Goal: Transaction & Acquisition: Purchase product/service

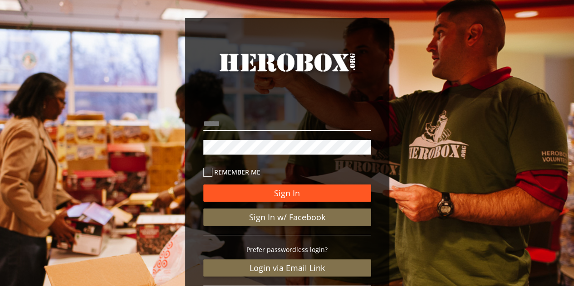
type input "**********"
click at [283, 195] on button "Sign In" at bounding box center [287, 193] width 168 height 17
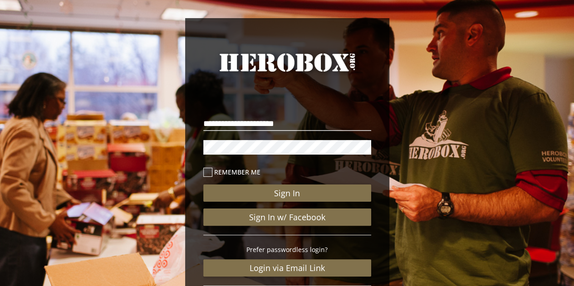
click at [207, 173] on icon at bounding box center [207, 172] width 9 height 9
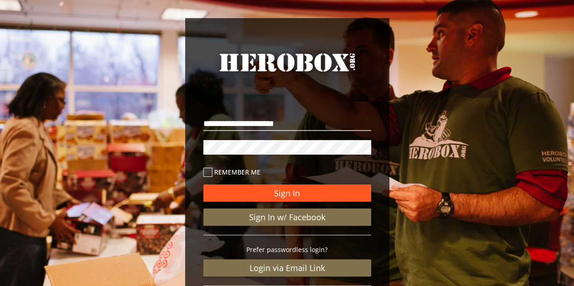
click at [285, 195] on button "Sign In" at bounding box center [287, 193] width 168 height 17
click at [303, 195] on button "Sign In" at bounding box center [287, 193] width 168 height 17
click at [304, 193] on button "Sign In" at bounding box center [287, 193] width 168 height 17
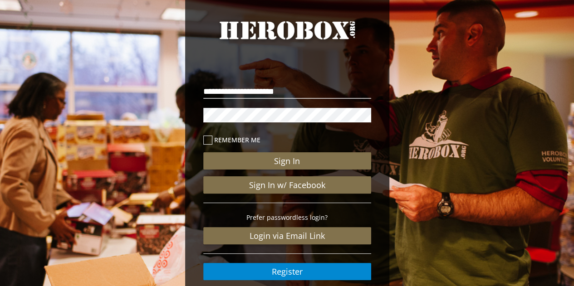
scroll to position [45, 0]
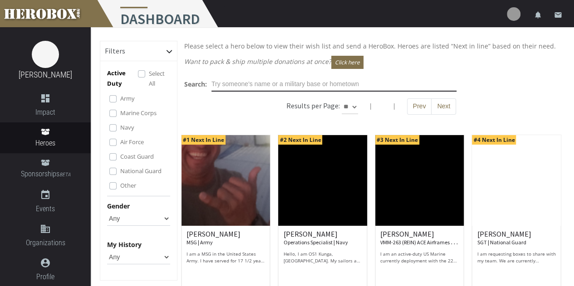
click at [262, 84] on input "text" at bounding box center [334, 84] width 245 height 15
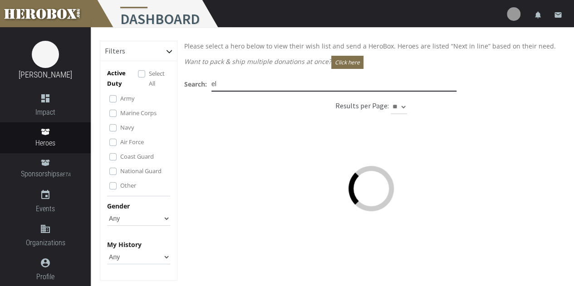
type input "e"
type input "[US_STATE]"
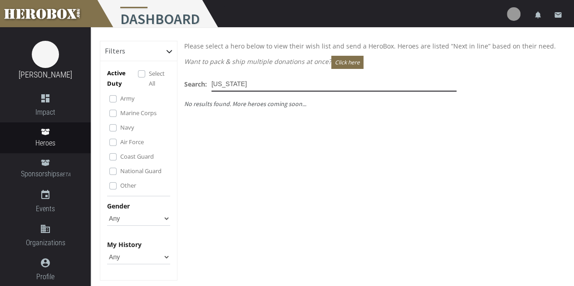
click at [241, 87] on input "[US_STATE]" at bounding box center [334, 84] width 245 height 15
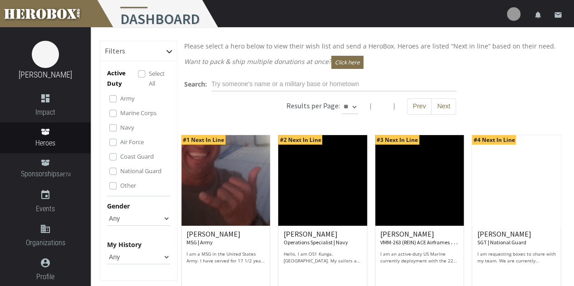
click at [182, 96] on div "Search: Results per Page: ** ** ** | | Prev Next" at bounding box center [371, 100] width 388 height 47
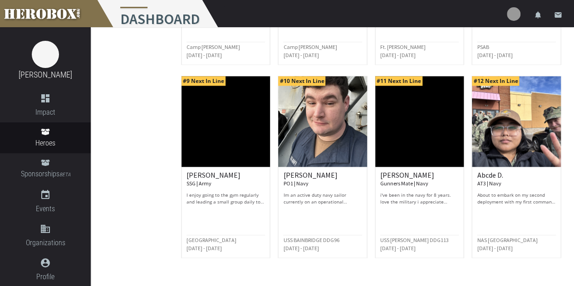
scroll to position [475, 0]
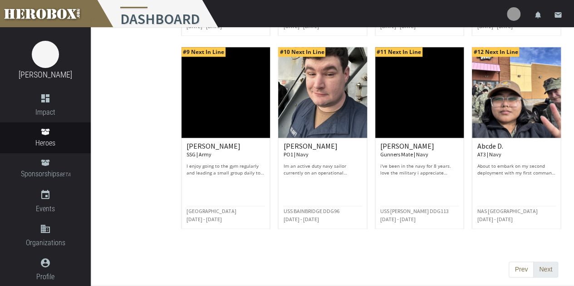
click at [540, 266] on button "Next" at bounding box center [545, 270] width 25 height 16
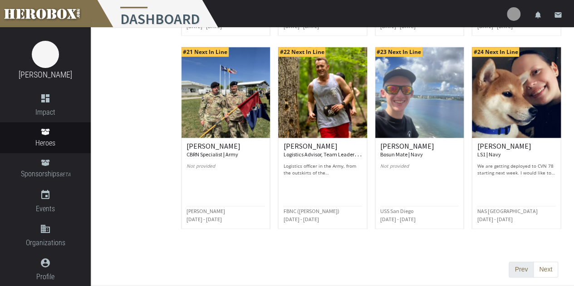
click at [515, 264] on button "Prev" at bounding box center [521, 270] width 25 height 16
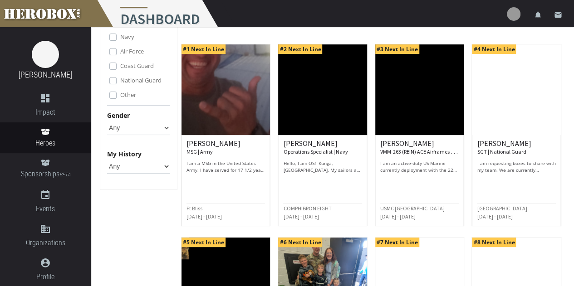
scroll to position [136, 0]
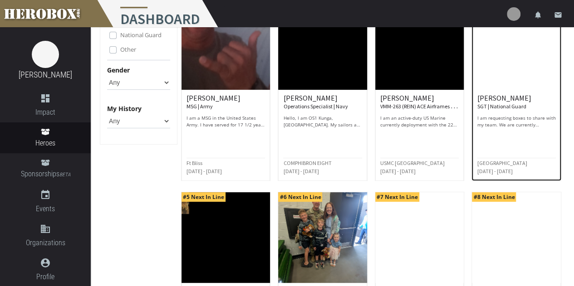
click at [501, 124] on p "I am requesting boxes to share with my team. We are currently deployed to Middl…" at bounding box center [516, 122] width 79 height 14
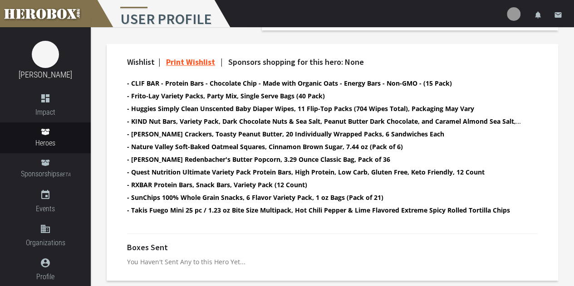
scroll to position [286, 0]
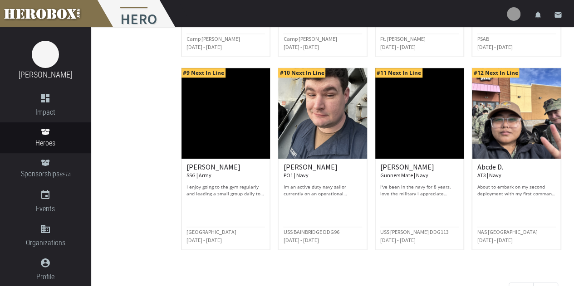
scroll to position [475, 0]
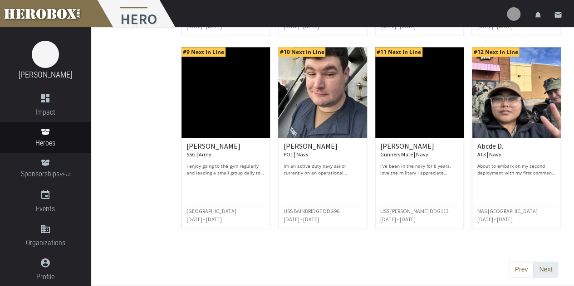
click at [542, 266] on button "Next" at bounding box center [545, 270] width 25 height 16
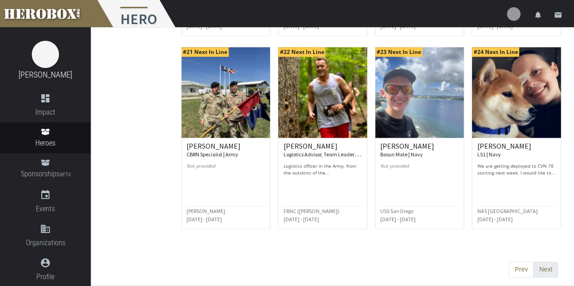
click at [552, 267] on button "Next" at bounding box center [545, 270] width 25 height 16
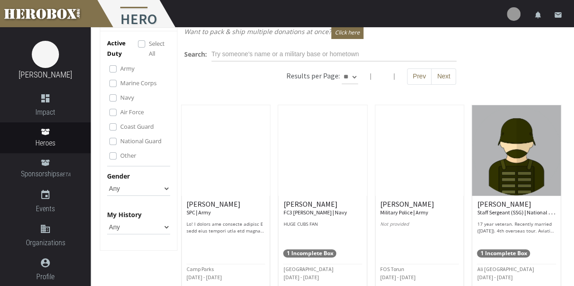
scroll to position [0, 0]
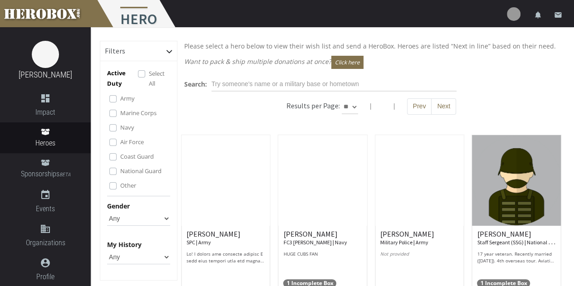
click at [414, 108] on button "Prev" at bounding box center [419, 106] width 25 height 16
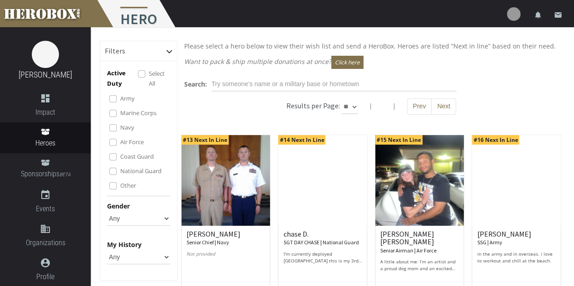
click at [350, 106] on select "** ** **" at bounding box center [350, 107] width 16 height 15
select select "*********"
click at [358, 100] on select "** ** **" at bounding box center [350, 107] width 16 height 15
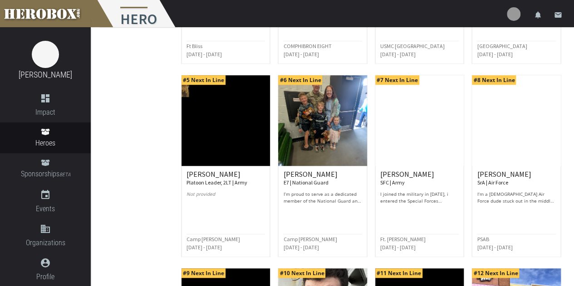
scroll to position [272, 0]
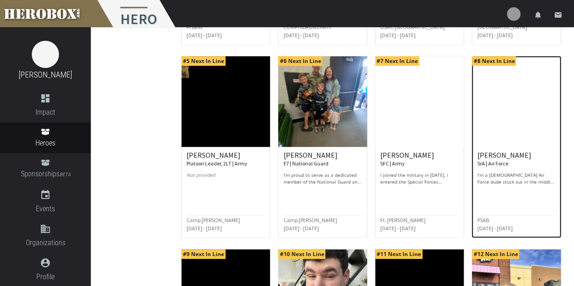
click at [507, 182] on p "I’m a 23-year-old Air Force dude stuck out in the middle of nowhere, living off…" at bounding box center [516, 179] width 79 height 14
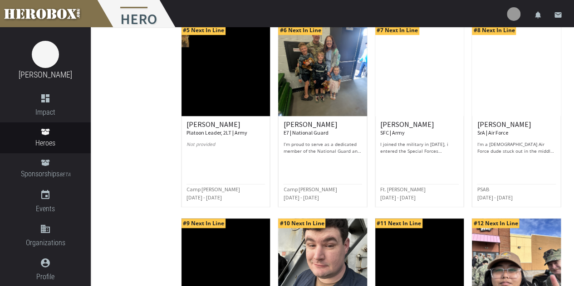
scroll to position [318, 0]
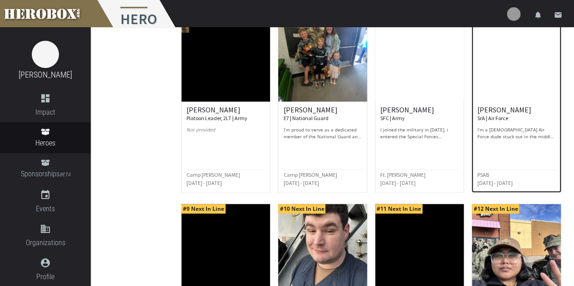
click at [498, 180] on small "Jun 2025 - May 2026" at bounding box center [494, 183] width 35 height 7
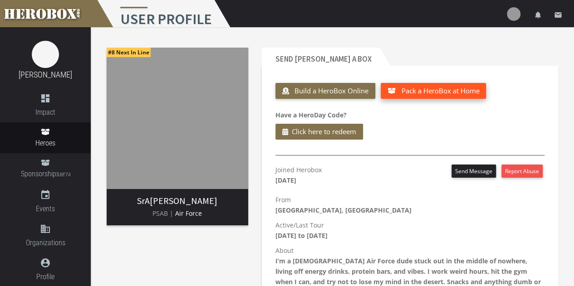
click at [459, 88] on span "Pack a HeroBox at Home" at bounding box center [440, 90] width 78 height 9
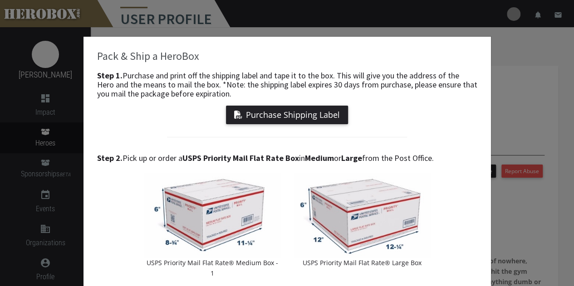
scroll to position [45, 0]
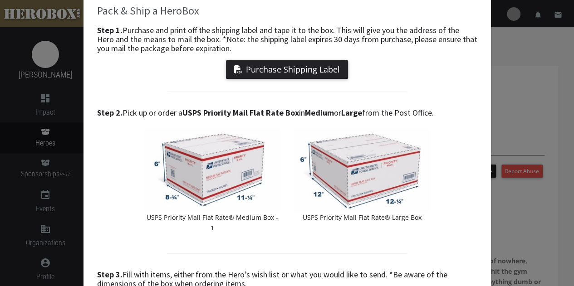
click at [393, 111] on h4 "Step 2. Pick up or order a USPS Priority Mail Flat Rate Box in Medium or Large …" at bounding box center [287, 112] width 380 height 9
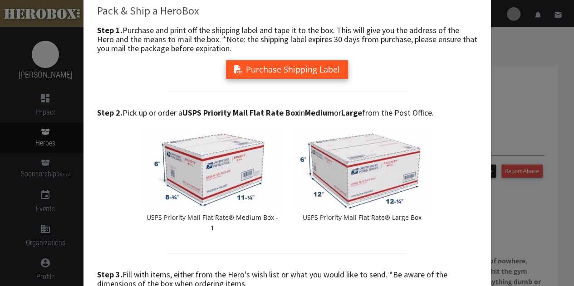
click at [282, 72] on button "Purchase Shipping Label" at bounding box center [287, 69] width 122 height 19
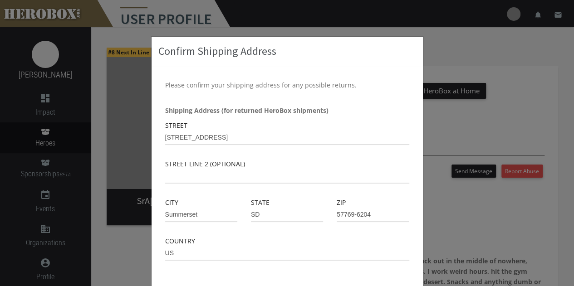
scroll to position [45, 0]
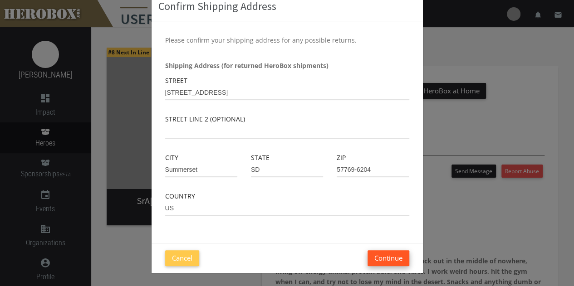
click at [384, 256] on button "Continue" at bounding box center [389, 259] width 42 height 16
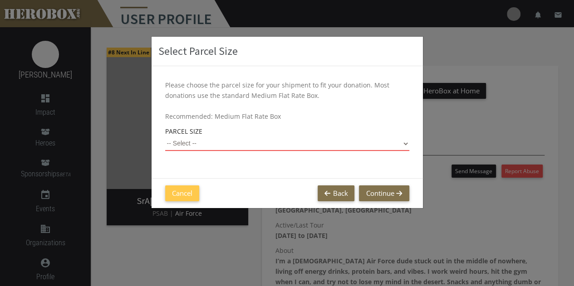
click at [225, 146] on select "-- Select -- Small Flat Rate Envelope (Est. $11.38) Medium Flat Rate Box (Est. …" at bounding box center [287, 144] width 244 height 15
click at [165, 137] on select "-- Select -- Small Flat Rate Envelope (Est. $11.38) Medium Flat Rate Box (Est. …" at bounding box center [287, 144] width 244 height 15
select select "Large Flat Rate Box"
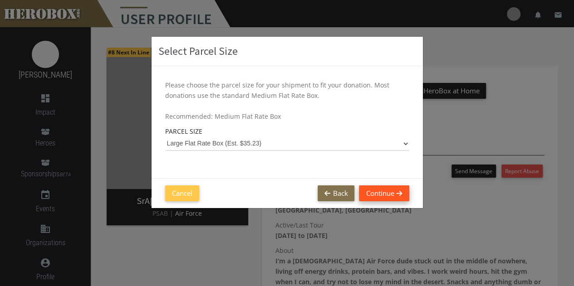
click at [386, 191] on button "Continue" at bounding box center [384, 194] width 50 height 16
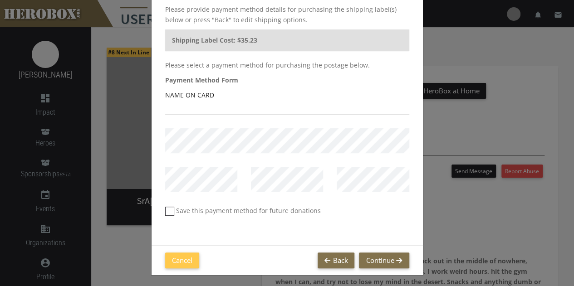
scroll to position [78, 0]
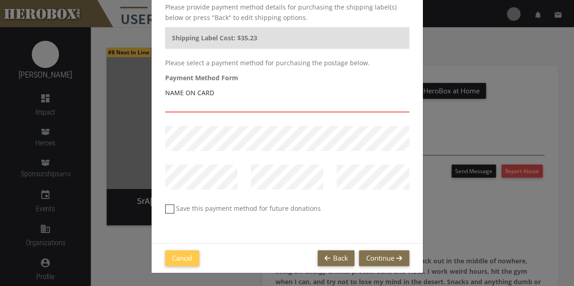
click at [182, 105] on input "text" at bounding box center [287, 105] width 244 height 15
type input "Brianna Mount"
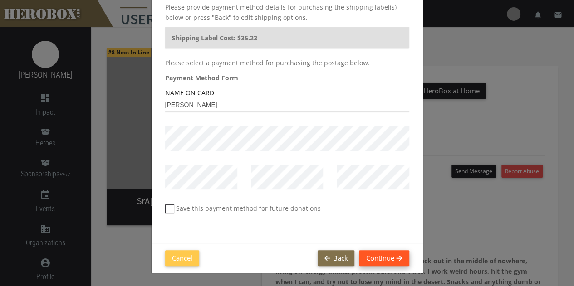
click at [382, 252] on button "Continue" at bounding box center [384, 259] width 50 height 16
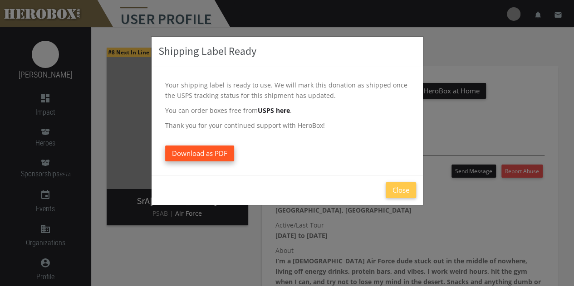
click at [211, 154] on span "Download as PDF" at bounding box center [199, 153] width 55 height 9
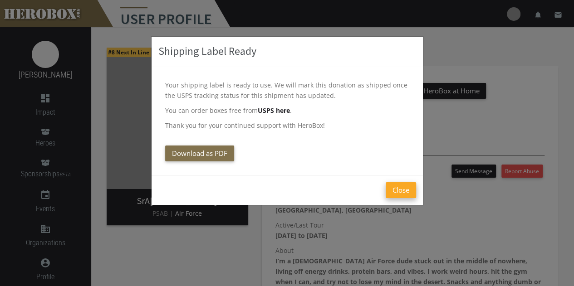
click at [401, 187] on button "Close" at bounding box center [401, 190] width 30 height 16
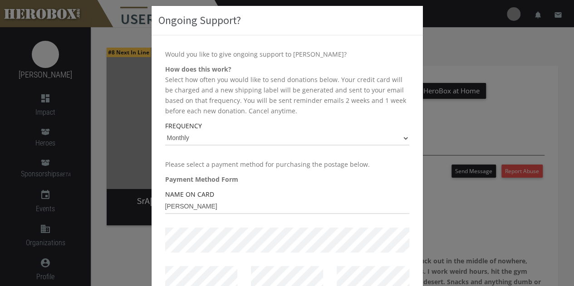
scroll to position [45, 0]
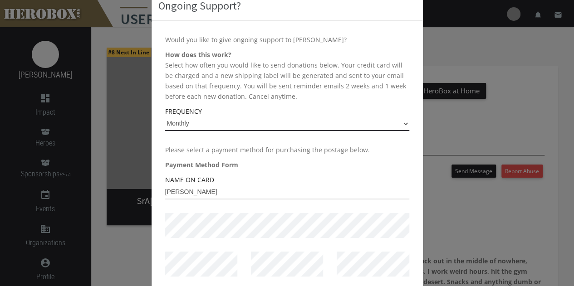
click at [231, 123] on select "Monthly Every 2 Months Quarterly Yearly" at bounding box center [287, 124] width 244 height 15
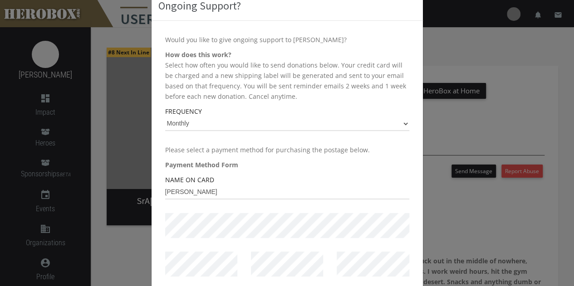
click at [264, 79] on p "How does this work? Select how often you would like to send donations below. Yo…" at bounding box center [287, 75] width 244 height 52
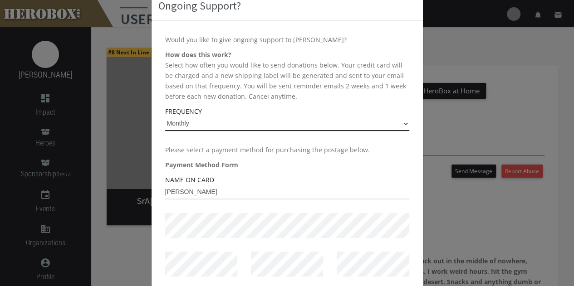
click at [277, 122] on select "Monthly Every 2 Months Quarterly Yearly" at bounding box center [287, 124] width 244 height 15
select select "Yearly"
click at [165, 117] on select "Monthly Every 2 Months Quarterly Yearly" at bounding box center [287, 124] width 244 height 15
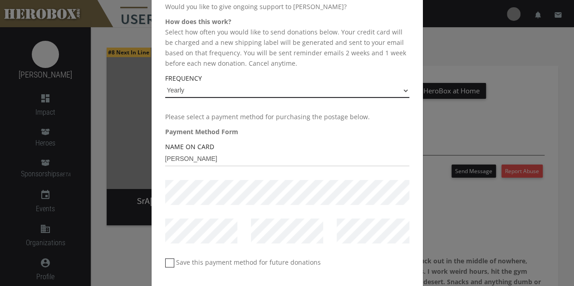
scroll to position [91, 0]
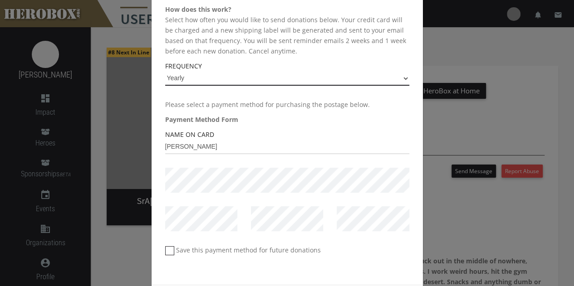
click at [301, 79] on select "Monthly Every 2 Months Quarterly Yearly" at bounding box center [287, 78] width 244 height 15
click at [165, 71] on select "Monthly Every 2 Months Quarterly Yearly" at bounding box center [287, 78] width 244 height 15
click at [243, 34] on p "How does this work? Select how often you would like to send donations below. Yo…" at bounding box center [287, 30] width 244 height 52
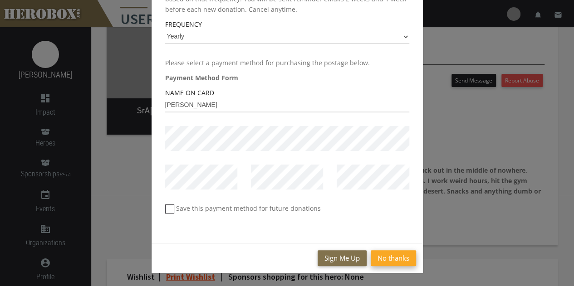
click at [383, 258] on button "No thanks" at bounding box center [393, 259] width 45 height 16
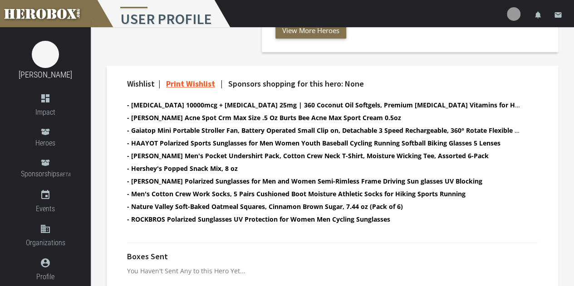
scroll to position [294, 0]
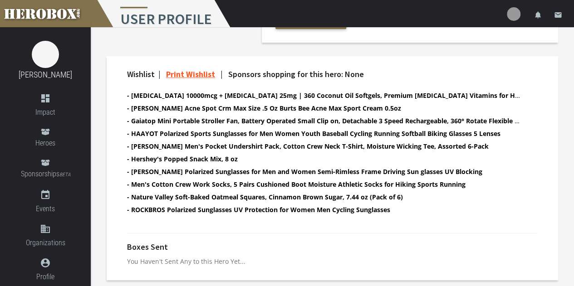
click at [198, 259] on p "You Haven't Sent Any to this Hero Yet..." at bounding box center [332, 261] width 411 height 10
click at [300, 192] on li "- Nature Valley Soft-Baked Oatmeal Squares, Cinnamon Brown Sugar, 7.44 oz (Pack…" at bounding box center [324, 197] width 395 height 10
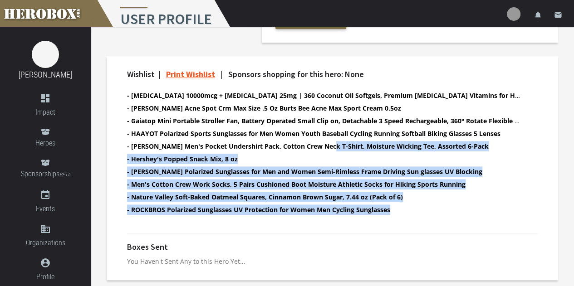
drag, startPoint x: 330, startPoint y: 141, endPoint x: 420, endPoint y: 217, distance: 118.2
click at [420, 217] on ul "- Biotin 10000mcg + Hyaluronic Acid 25mg | 360 Coconut Oil Softgels, Premium Bi…" at bounding box center [324, 153] width 395 height 127
click at [422, 218] on div "Wishlist | Print Wishlist | Sponsors shopping for this hero: None - Biotin 1000…" at bounding box center [332, 147] width 424 height 154
click at [393, 216] on ul "- Biotin 10000mcg + Hyaluronic Acid 25mg | 360 Coconut Oil Softgels, Premium Bi…" at bounding box center [324, 153] width 395 height 127
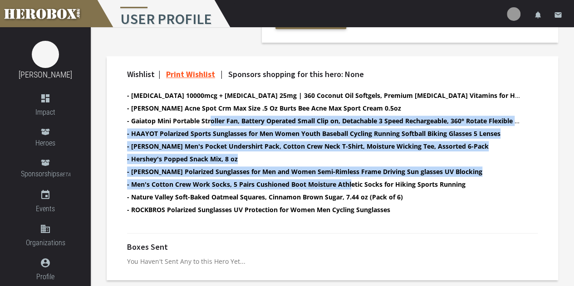
drag, startPoint x: 212, startPoint y: 113, endPoint x: 396, endPoint y: 200, distance: 203.3
click at [370, 186] on ul "- Biotin 10000mcg + Hyaluronic Acid 25mg | 360 Coconut Oil Softgels, Premium Bi…" at bounding box center [324, 153] width 395 height 127
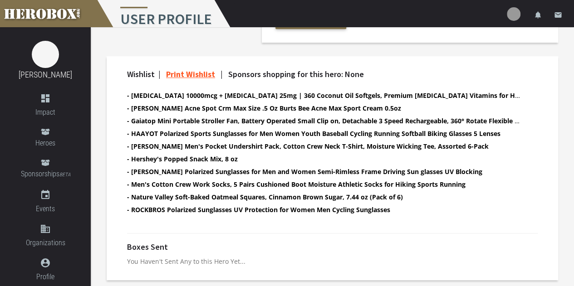
click at [412, 209] on li "- ROCKBROS Polarized Sunglasses UV Protection for Women Men Cycling Sunglasses" at bounding box center [324, 210] width 395 height 10
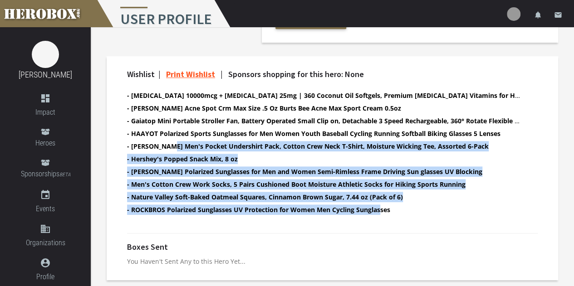
drag, startPoint x: 170, startPoint y: 143, endPoint x: 380, endPoint y: 210, distance: 220.6
click at [380, 210] on ul "- Biotin 10000mcg + Hyaluronic Acid 25mg | 360 Coconut Oil Softgels, Premium Bi…" at bounding box center [324, 153] width 395 height 127
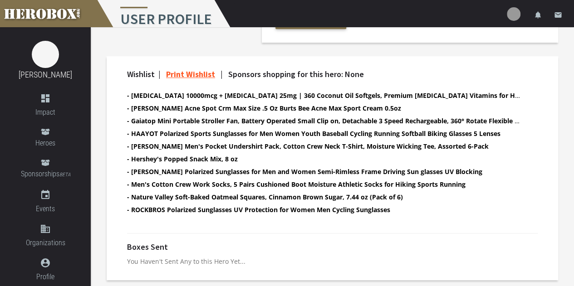
click at [412, 211] on li "- ROCKBROS Polarized Sunglasses UV Protection for Women Men Cycling Sunglasses" at bounding box center [324, 210] width 395 height 10
click at [163, 256] on p "You Haven't Sent Any to this Hero Yet..." at bounding box center [332, 261] width 411 height 10
click at [223, 194] on b "- Nature Valley Soft-Baked Oatmeal Squares, Cinnamon Brown Sugar, 7.44 oz (Pack…" at bounding box center [265, 197] width 276 height 9
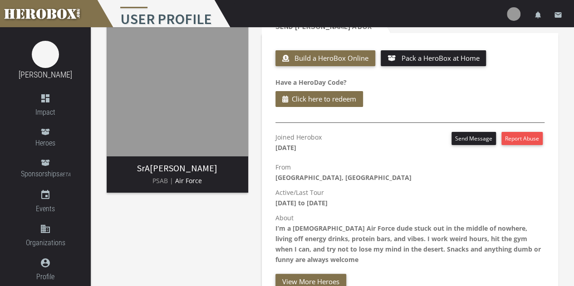
scroll to position [0, 0]
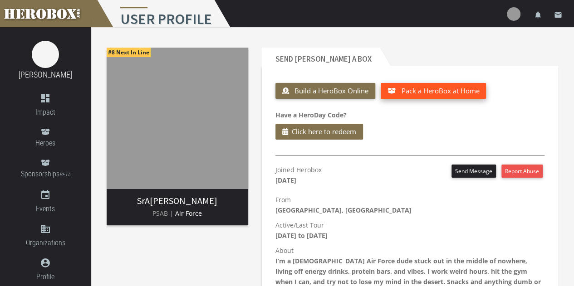
click at [422, 93] on span "Pack a HeroBox at Home" at bounding box center [440, 90] width 78 height 9
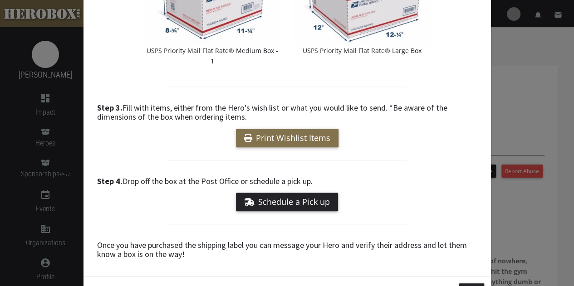
scroll to position [234, 0]
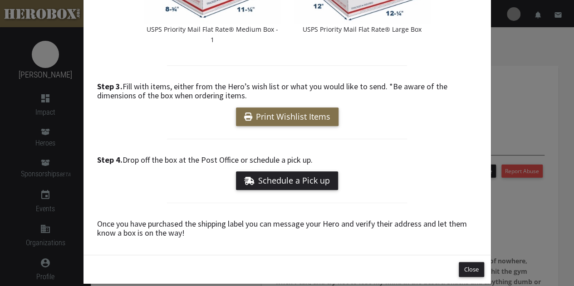
click at [321, 82] on h4 "Step 3. Fill with items, either from the Hero’s wish list or what you would lik…" at bounding box center [287, 91] width 380 height 18
click at [247, 82] on h4 "Step 3. Fill with items, either from the Hero’s wish list or what you would lik…" at bounding box center [287, 91] width 380 height 18
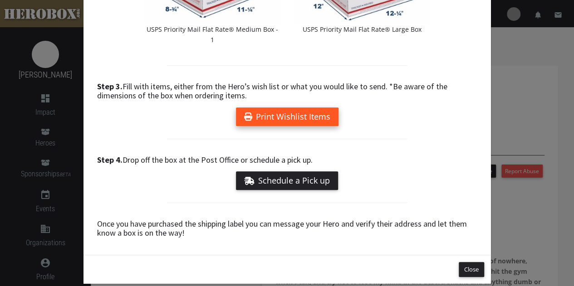
click at [288, 108] on link "Print Wishlist Items" at bounding box center [287, 117] width 103 height 19
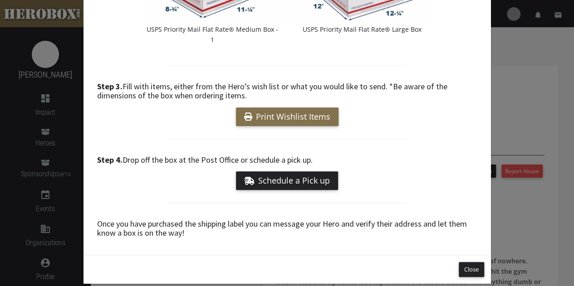
click at [531, 109] on div "Pack & Ship a HeroBox Step 1. Purchase and print off the shipping label and tap…" at bounding box center [287, 143] width 574 height 286
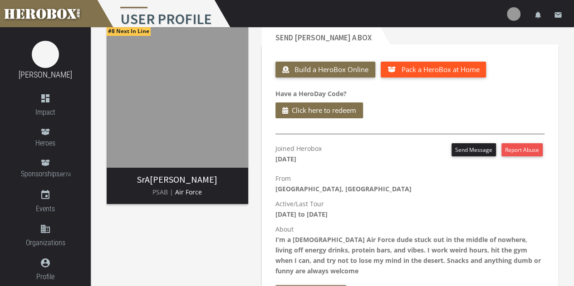
scroll to position [0, 0]
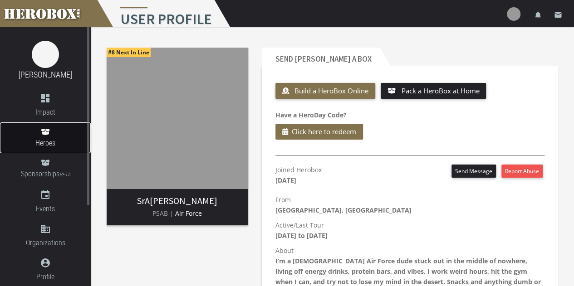
click at [47, 138] on span "Heroes" at bounding box center [45, 143] width 91 height 11
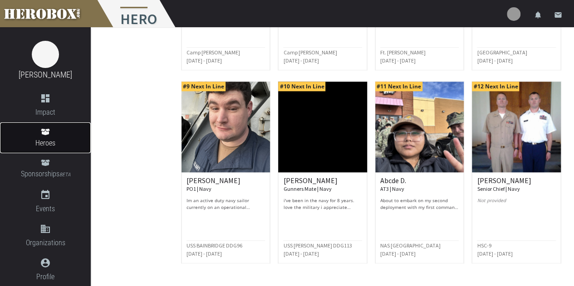
scroll to position [475, 0]
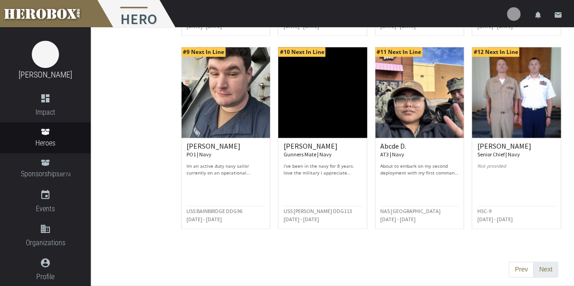
click at [545, 273] on button "Next" at bounding box center [545, 270] width 25 height 16
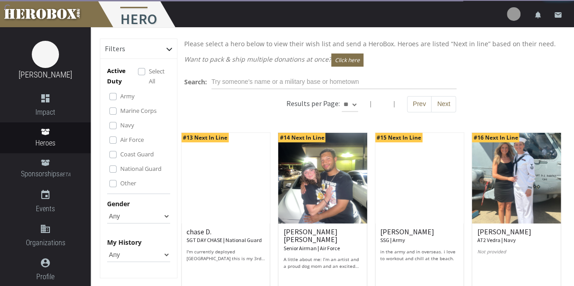
scroll to position [0, 0]
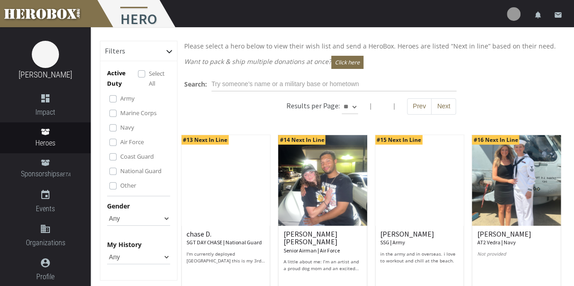
click at [353, 103] on select "** ** **" at bounding box center [350, 107] width 16 height 15
select select "*********"
click at [358, 100] on select "** ** **" at bounding box center [350, 107] width 16 height 15
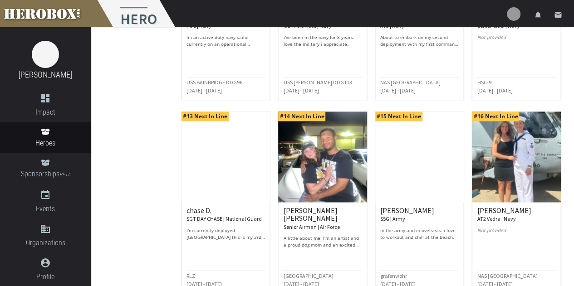
scroll to position [656, 0]
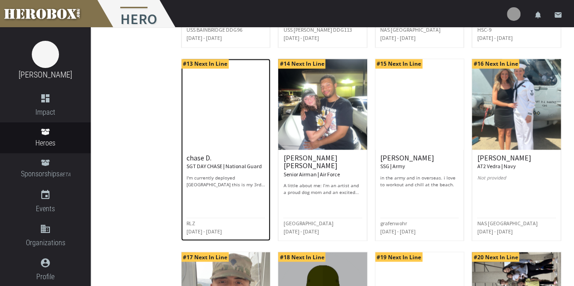
click at [222, 180] on p "I'm currently deployed syria this is my 3rd deployment but for the other guys i…" at bounding box center [226, 182] width 79 height 14
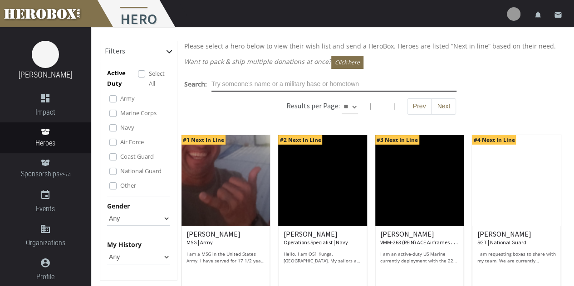
click at [294, 86] on input "text" at bounding box center [334, 84] width 245 height 15
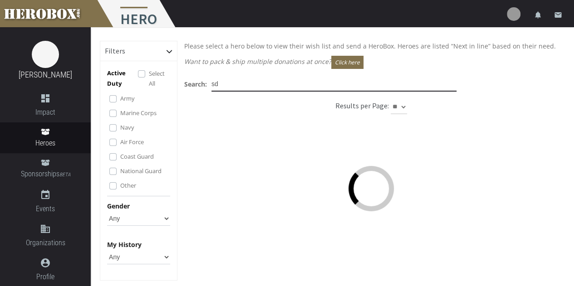
type input "sd"
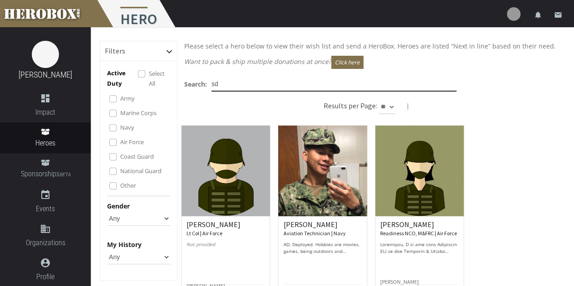
scroll to position [34, 0]
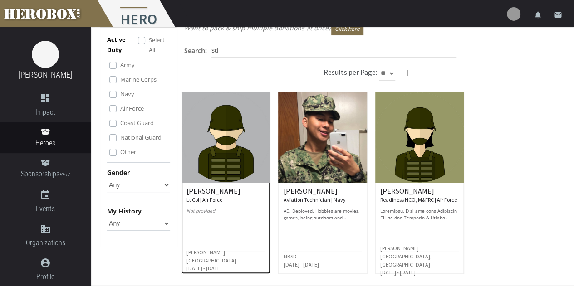
click at [198, 189] on h6 "Richard P. Lt Col | Air Force" at bounding box center [226, 195] width 79 height 16
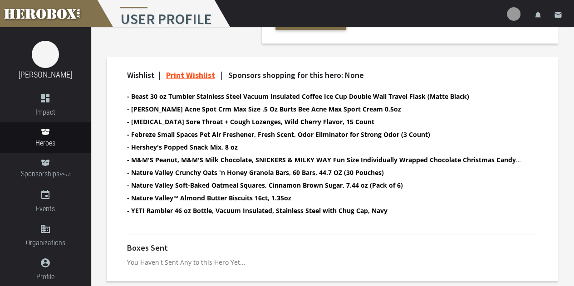
scroll to position [237, 0]
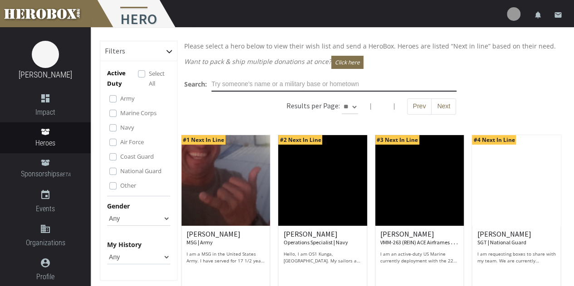
click at [259, 84] on input "text" at bounding box center [334, 84] width 245 height 15
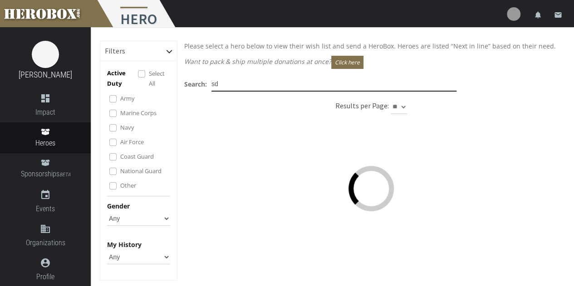
type input "sd"
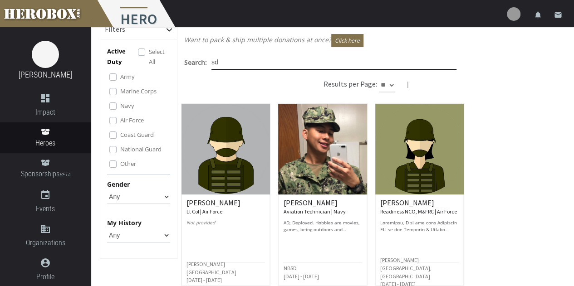
scroll to position [34, 0]
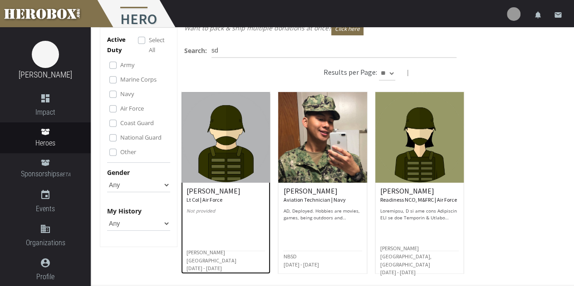
click at [198, 192] on h6 "Richard P. Lt Col | Air Force" at bounding box center [226, 195] width 79 height 16
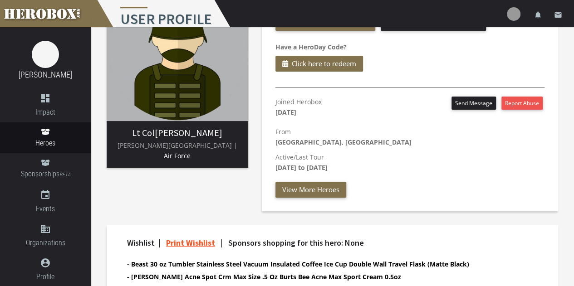
scroll to position [55, 0]
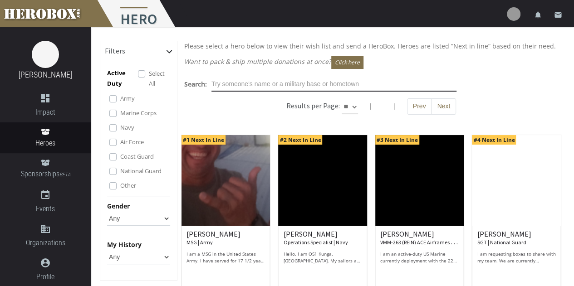
click at [306, 83] on input "text" at bounding box center [334, 84] width 245 height 15
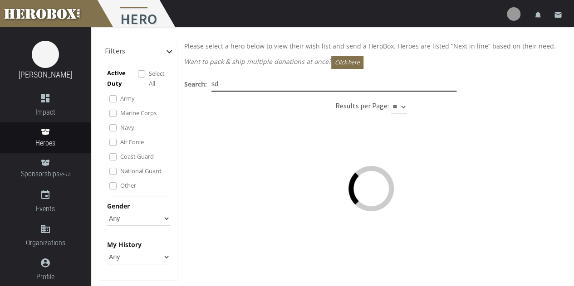
type input "sd"
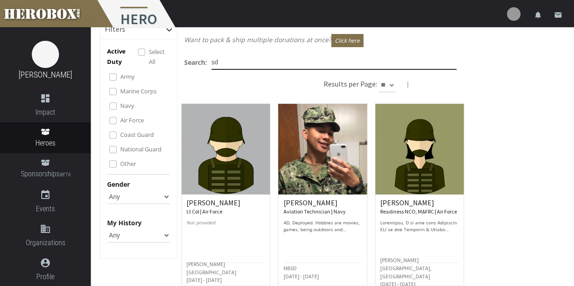
scroll to position [34, 0]
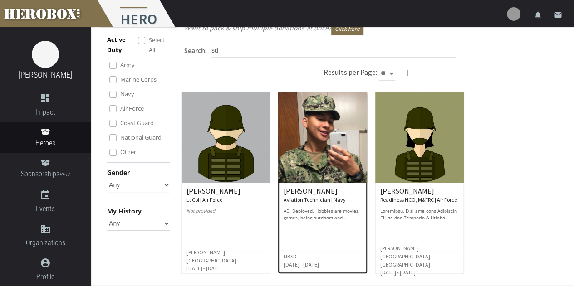
click at [300, 256] on h6 "NBSD Nov 2023 - Nov 2026" at bounding box center [300, 260] width 35 height 16
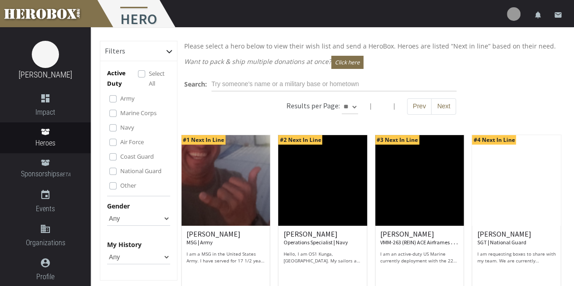
click at [350, 105] on select "** ** **" at bounding box center [350, 107] width 16 height 15
select select "*********"
click at [358, 100] on select "** ** **" at bounding box center [350, 107] width 16 height 15
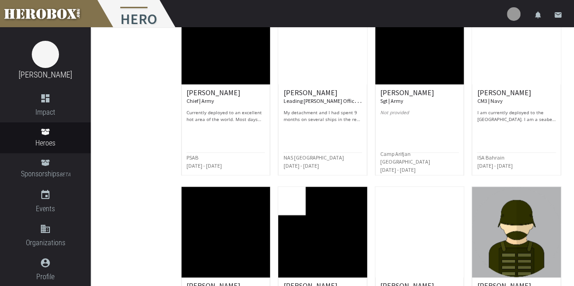
scroll to position [2088, 0]
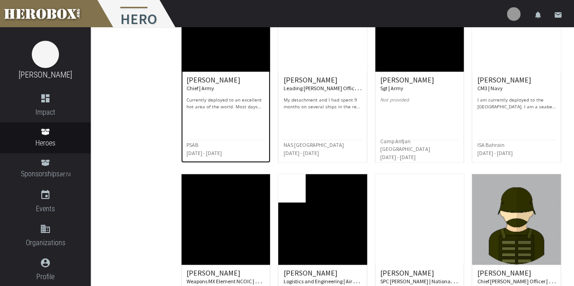
click at [225, 103] on p "Currently deployed to an excellent hot area of the world. Most days are 103+ de…" at bounding box center [226, 104] width 79 height 14
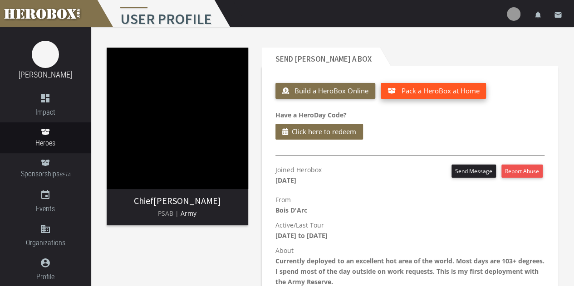
click at [418, 89] on span "Pack a HeroBox at Home" at bounding box center [440, 90] width 78 height 9
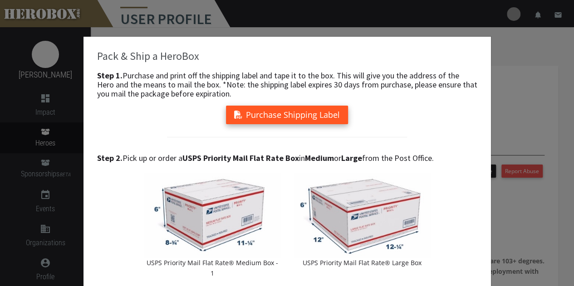
click at [304, 116] on button "Purchase Shipping Label" at bounding box center [287, 115] width 122 height 19
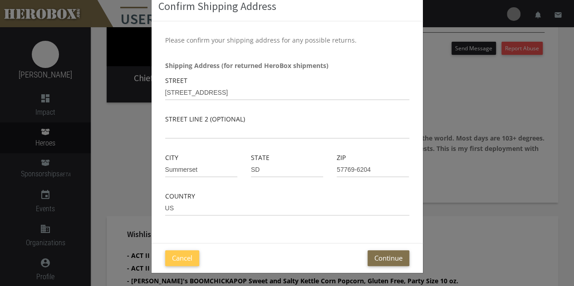
scroll to position [136, 0]
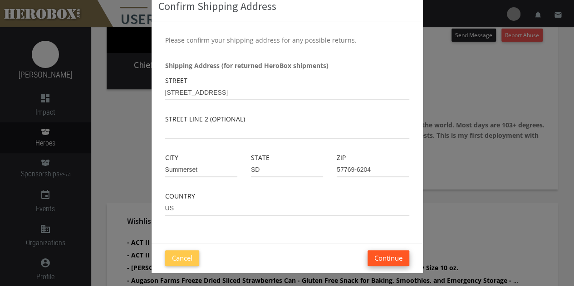
click at [390, 255] on button "Continue" at bounding box center [389, 259] width 42 height 16
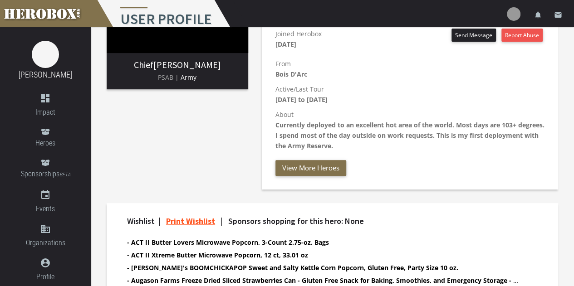
scroll to position [0, 0]
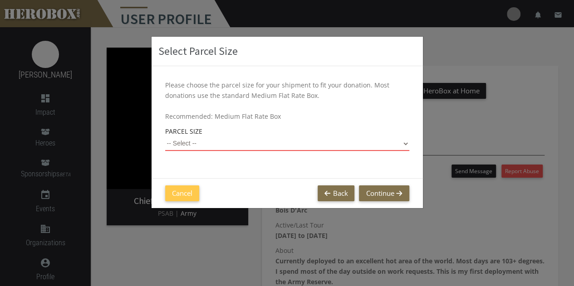
click at [247, 142] on select "-- Select -- Small Flat Rate Envelope (Est. $11.38) Medium Flat Rate Box (Est. …" at bounding box center [287, 144] width 244 height 15
click at [165, 137] on select "-- Select -- Small Flat Rate Envelope (Est. $11.38) Medium Flat Rate Box (Est. …" at bounding box center [287, 144] width 244 height 15
select select "Large Flat Rate Box"
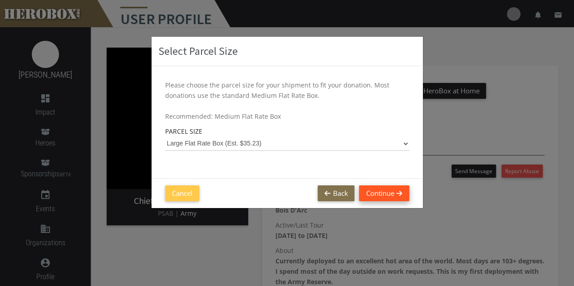
click at [389, 194] on button "Continue" at bounding box center [384, 194] width 50 height 16
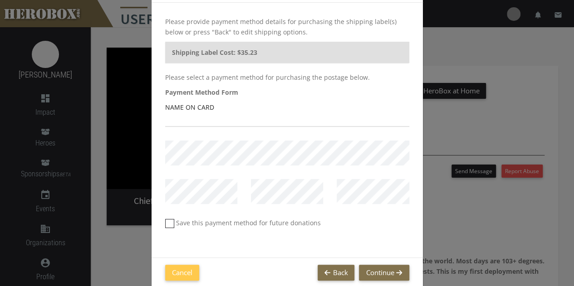
scroll to position [78, 0]
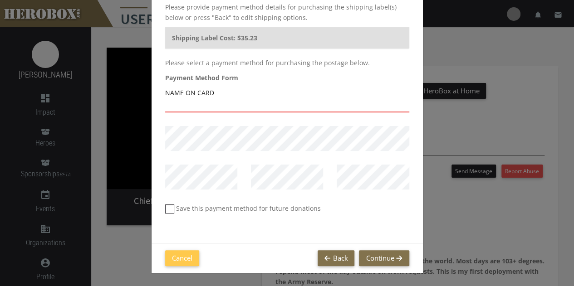
click at [187, 103] on input "text" at bounding box center [287, 105] width 244 height 15
type input "Brianna Mount"
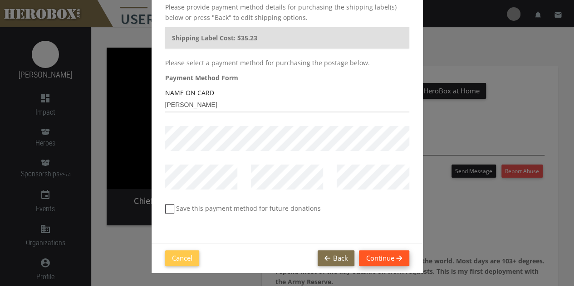
click at [372, 259] on button "Continue" at bounding box center [384, 259] width 50 height 16
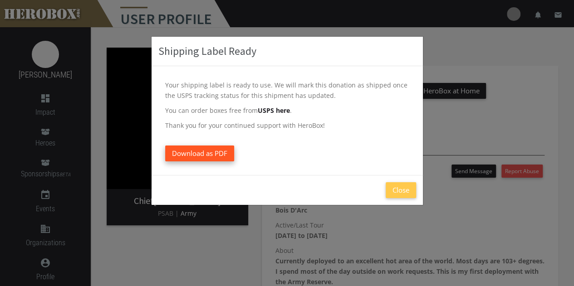
click at [219, 152] on span "Download as PDF" at bounding box center [199, 153] width 55 height 9
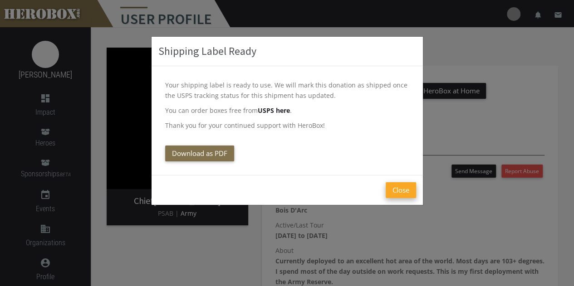
click at [404, 189] on button "Close" at bounding box center [401, 190] width 30 height 16
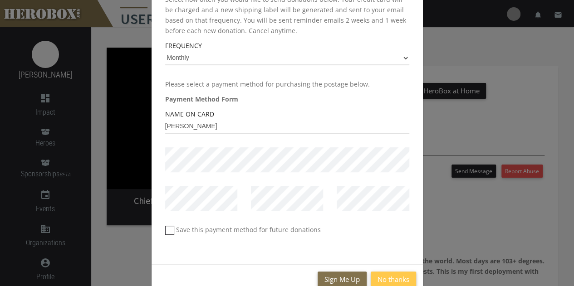
scroll to position [133, 0]
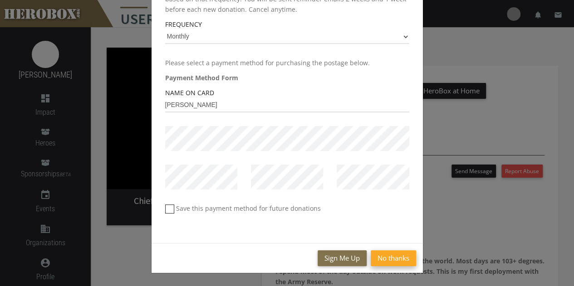
click at [393, 261] on button "No thanks" at bounding box center [393, 259] width 45 height 16
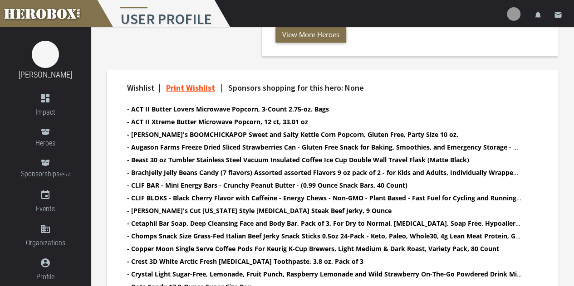
scroll to position [272, 0]
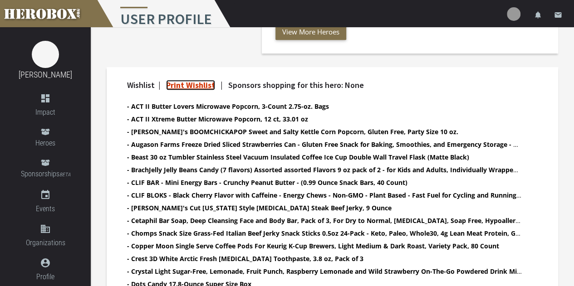
click at [204, 87] on link "Print Wishlist" at bounding box center [190, 85] width 49 height 10
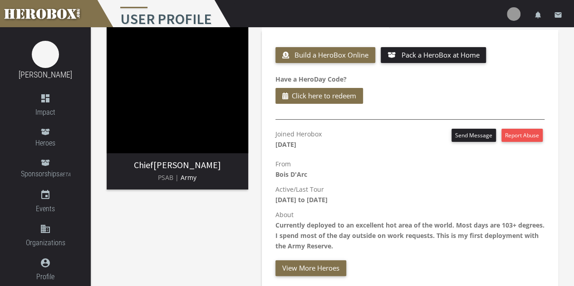
scroll to position [45, 0]
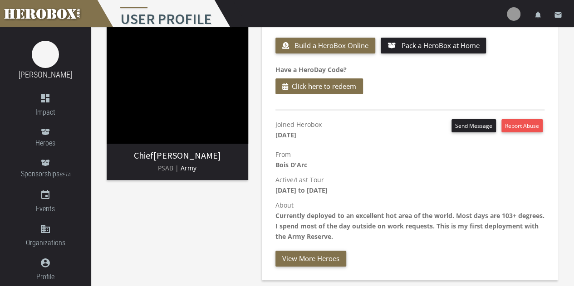
drag, startPoint x: 353, startPoint y: 186, endPoint x: 413, endPoint y: 240, distance: 80.7
click at [413, 240] on div "Joined Herobox September 21st 2025 Send Message Report Abuse From Bois D'Arc Ac…" at bounding box center [410, 193] width 283 height 148
click at [432, 226] on b "Currently deployed to an excellent hot area of the world. Most days are 103+ de…" at bounding box center [410, 227] width 269 height 30
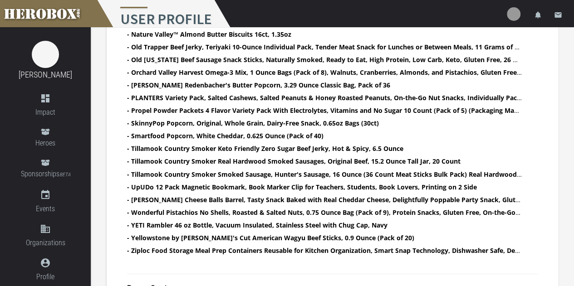
scroll to position [728, 0]
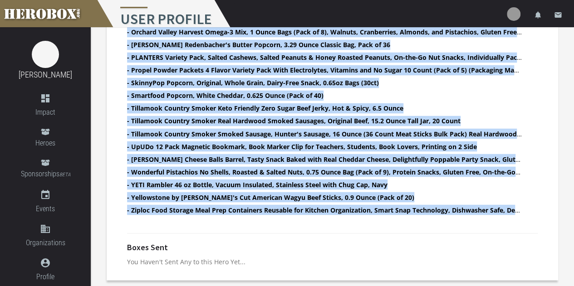
drag, startPoint x: 130, startPoint y: 61, endPoint x: 535, endPoint y: 206, distance: 429.7
copy ul "ACT II Butter Lovers Microwave Popcorn, 3-Count 2.75-oz. Bags - ACT II Xtreme B…"
drag, startPoint x: 171, startPoint y: 109, endPoint x: 467, endPoint y: 83, distance: 297.1
click at [467, 83] on li "- SkinnyPop Popcorn, Original, Whole Grain, Dairy-Free Snack, 0.65oz Bags (30ct)" at bounding box center [324, 83] width 395 height 10
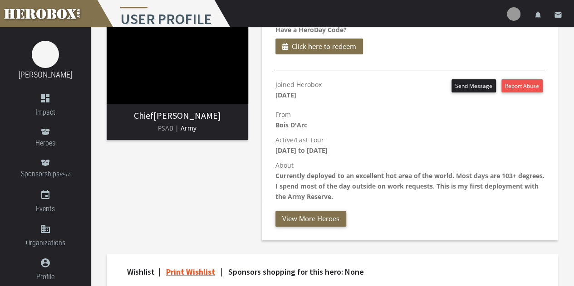
scroll to position [2, 0]
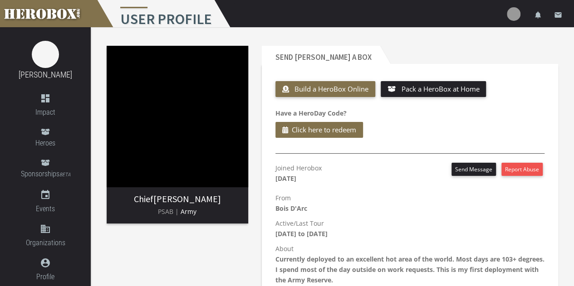
click at [297, 222] on p "Active/Last Tour August 14th 2025 to April 20th 2026" at bounding box center [410, 228] width 269 height 21
drag, startPoint x: 306, startPoint y: 231, endPoint x: 300, endPoint y: 243, distance: 13.2
click at [300, 243] on div "Joined Herobox September 21st 2025 Send Message Report Abuse From Bois D'Arc Ac…" at bounding box center [410, 237] width 283 height 148
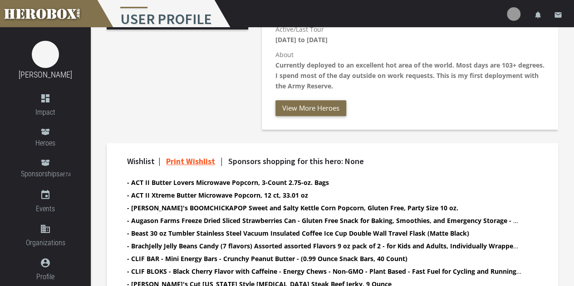
scroll to position [229, 0]
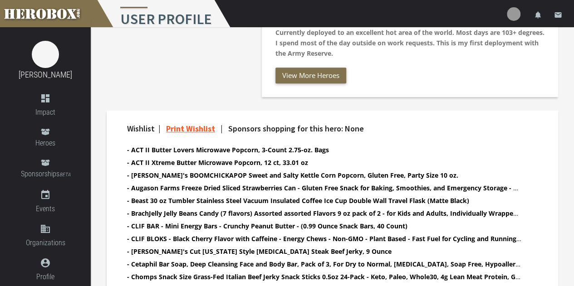
click at [255, 177] on b "- Angie's BOOMCHICKAPOP Sweet and Salty Kettle Corn Popcorn, Gluten Free, Party…" at bounding box center [292, 175] width 331 height 9
drag, startPoint x: 255, startPoint y: 177, endPoint x: 230, endPoint y: 177, distance: 25.4
click at [230, 177] on b "- Angie's BOOMCHICKAPOP Sweet and Salty Kettle Corn Popcorn, Gluten Free, Party…" at bounding box center [292, 175] width 331 height 9
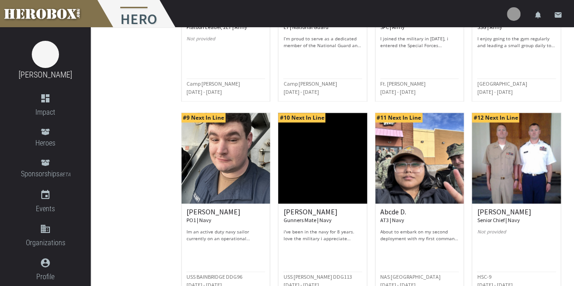
scroll to position [475, 0]
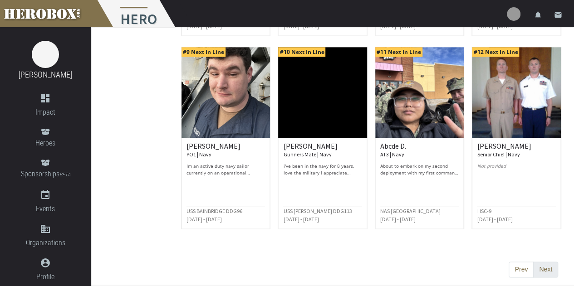
click at [554, 271] on button "Next" at bounding box center [545, 270] width 25 height 16
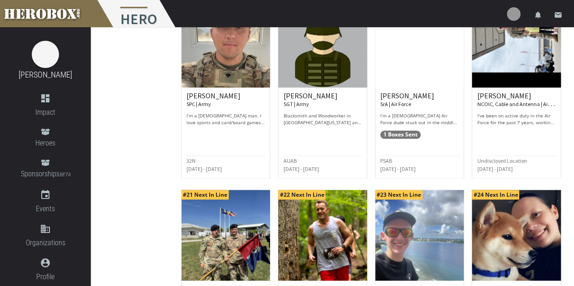
scroll to position [318, 0]
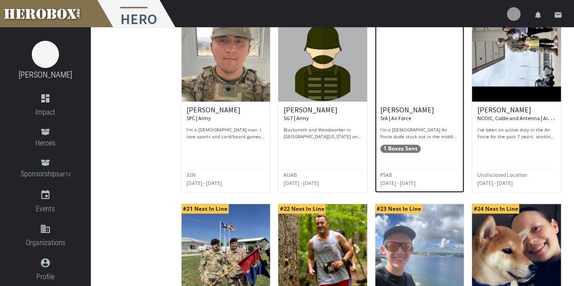
click at [416, 128] on p "I’m a 23-year-old Air Force dude stuck out in the middle of nowhere, living off…" at bounding box center [419, 134] width 79 height 14
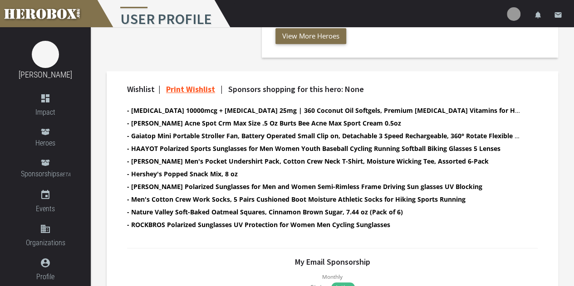
scroll to position [272, 0]
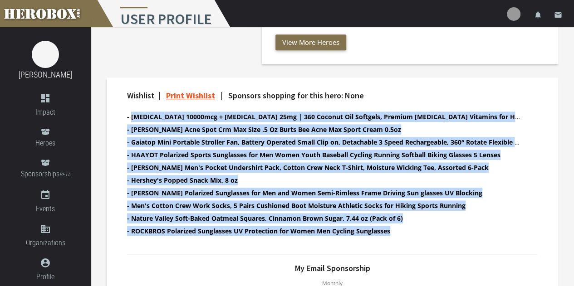
drag, startPoint x: 131, startPoint y: 117, endPoint x: 404, endPoint y: 236, distance: 297.4
click at [404, 236] on ul "- Biotin 10000mcg + Hyaluronic Acid 25mg | 360 Coconut Oil Softgels, Premium Bi…" at bounding box center [324, 175] width 395 height 127
copy ul "Biotin 10000mcg + Hyaluronic Acid 25mg | 360 Coconut Oil Softgels, Premium Biot…"
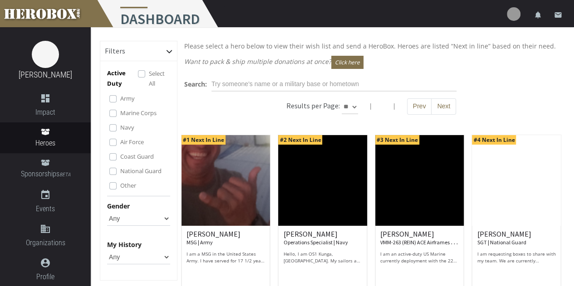
click at [350, 107] on select "** ** **" at bounding box center [350, 107] width 16 height 15
select select "*********"
click at [358, 100] on select "** ** **" at bounding box center [350, 107] width 16 height 15
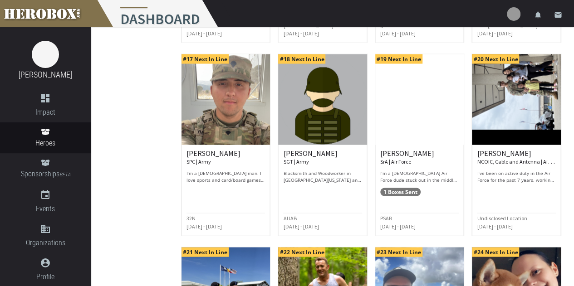
scroll to position [862, 0]
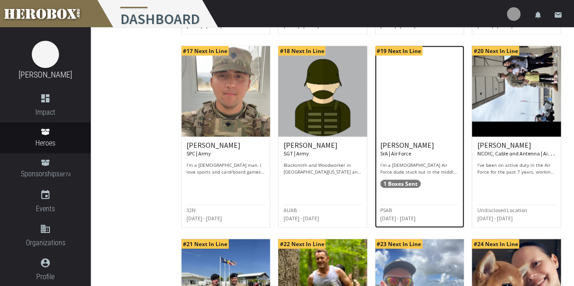
click at [402, 171] on p "I’m a [DEMOGRAPHIC_DATA] Air Force dude stuck out in the middle of nowhere, liv…" at bounding box center [419, 169] width 79 height 14
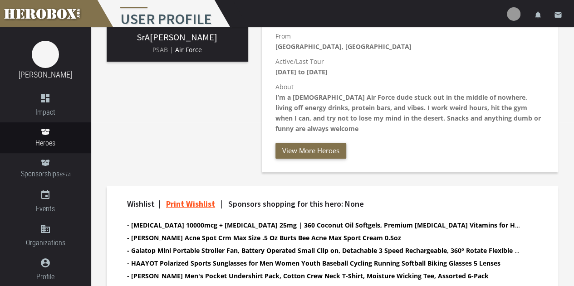
scroll to position [272, 0]
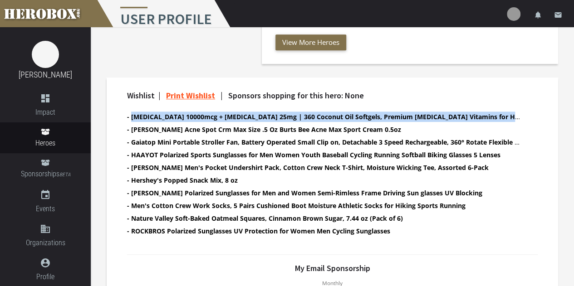
drag, startPoint x: 131, startPoint y: 117, endPoint x: 525, endPoint y: 116, distance: 394.0
click at [525, 116] on div "Wishlist | Print Wishlist | Sponsors shopping for this hero: None - [MEDICAL_DA…" at bounding box center [332, 168] width 424 height 154
copy b "Biotin 10000mcg + Hyaluronic Acid 25mg | 360 Coconut Oil Softgels, Premium Biot…"
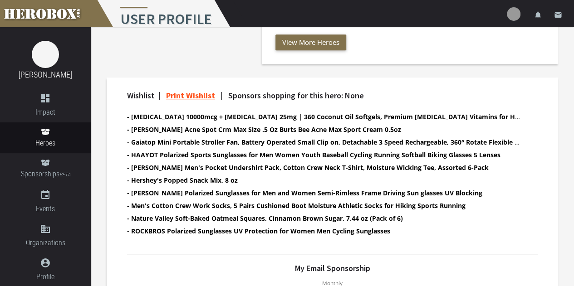
click at [181, 133] on b "- [PERSON_NAME] Acne Spot Crm Max Size .5 Oz Burts Bee Acne Max Sport Cream 0.5…" at bounding box center [264, 129] width 274 height 9
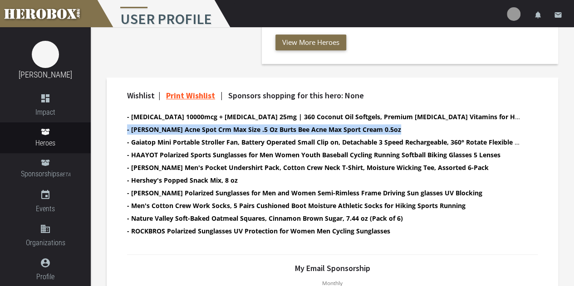
click at [181, 133] on b "- [PERSON_NAME] Acne Spot Crm Max Size .5 Oz Burts Bee Acne Max Sport Cream 0.5…" at bounding box center [264, 129] width 274 height 9
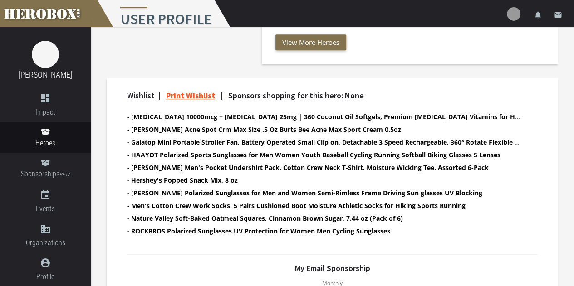
click at [185, 141] on b "- Gaiatop Mini Portable Stroller Fan, Battery Operated Small Clip on, Detachabl…" at bounding box center [416, 142] width 579 height 9
click at [182, 157] on b "- HAAYOT Polarized Sports Sunglasses for Men Women Youth Baseball Cycling Runni…" at bounding box center [314, 155] width 374 height 9
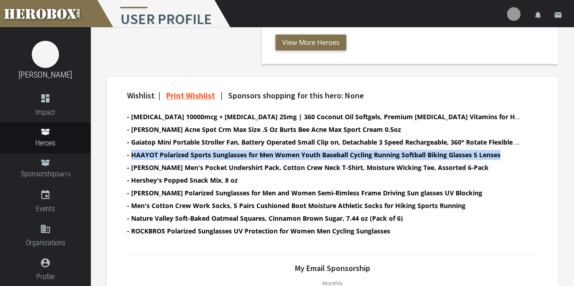
drag, startPoint x: 132, startPoint y: 154, endPoint x: 505, endPoint y: 154, distance: 373.6
click at [505, 154] on li "- HAAYOT Polarized Sports Sunglasses for Men Women Youth Baseball Cycling Runni…" at bounding box center [324, 155] width 395 height 10
copy b "HAAYOT Polarized Sports Sunglasses for Men Women Youth Baseball Cycling Running…"
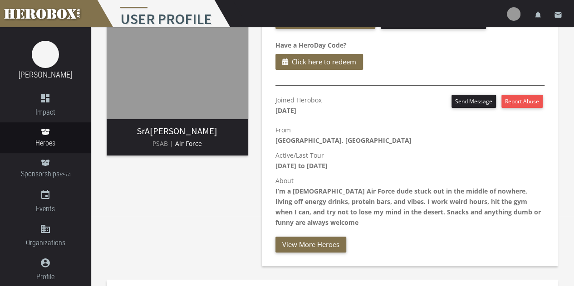
scroll to position [0, 0]
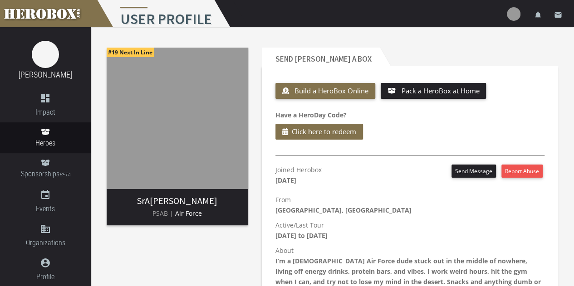
click at [389, 172] on div "Joined Herobox July 23rd 2025 Send Message Report Abuse" at bounding box center [410, 177] width 269 height 25
